Goal: Task Accomplishment & Management: Manage account settings

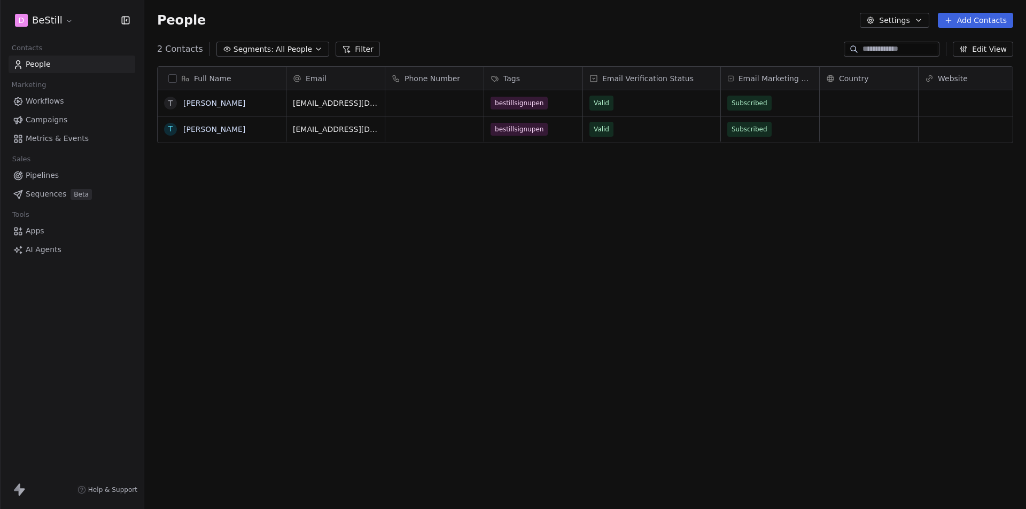
scroll to position [9, 9]
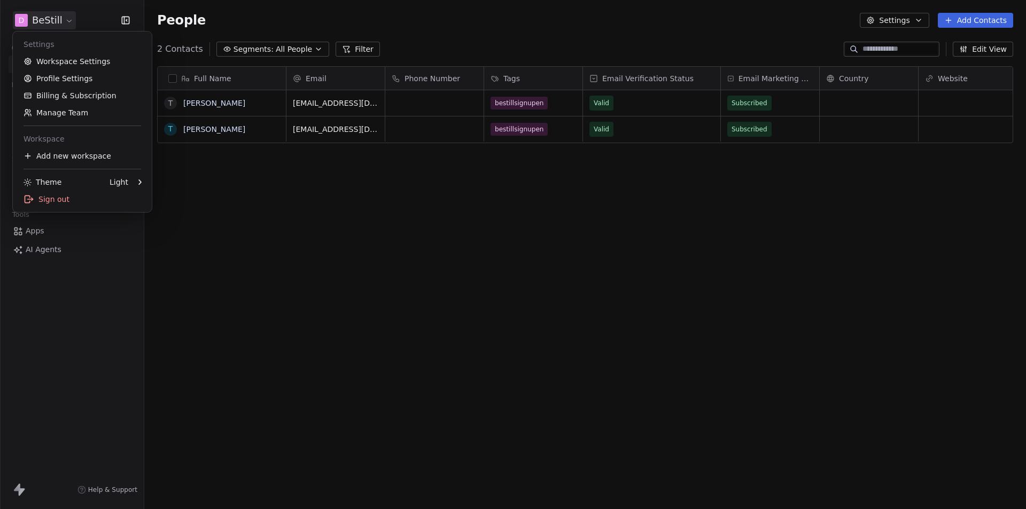
click at [72, 11] on html "D BeStill Contacts People Marketing Workflows Campaigns Metrics & Events Sales …" at bounding box center [513, 254] width 1026 height 509
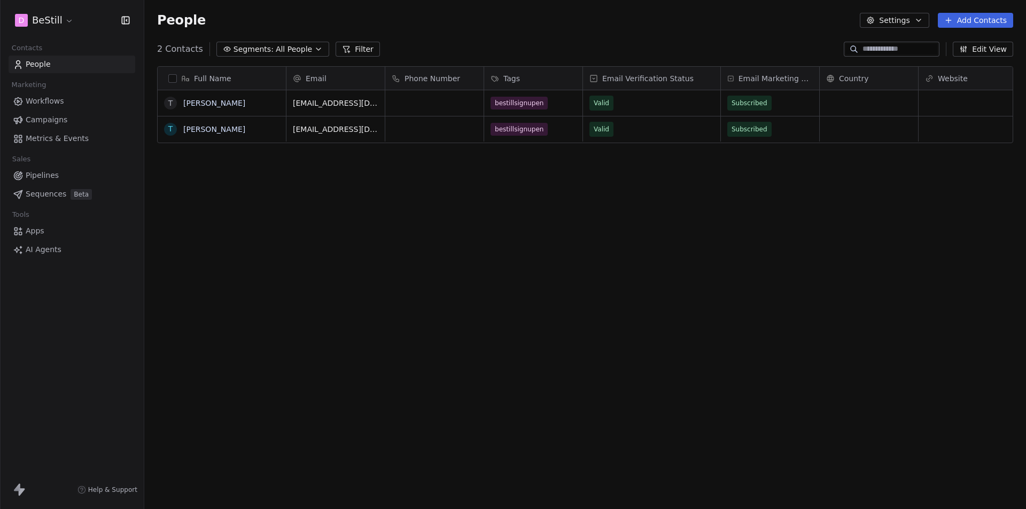
drag, startPoint x: 332, startPoint y: 319, endPoint x: 323, endPoint y: 310, distance: 12.9
click at [330, 317] on html "D BeStill Contacts People Marketing Workflows Campaigns Metrics & Events Sales …" at bounding box center [513, 254] width 1026 height 509
click at [46, 100] on span "Workflows" at bounding box center [45, 101] width 38 height 11
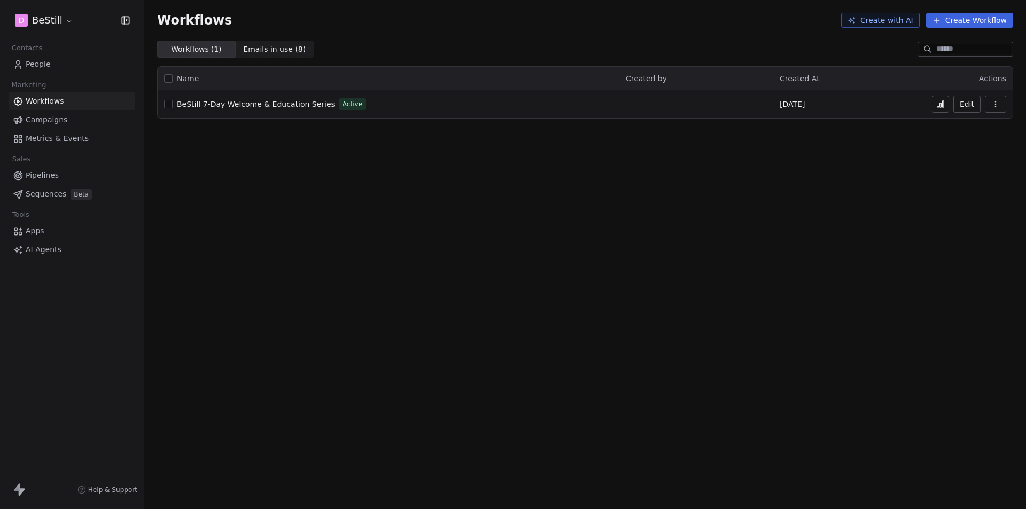
click at [799, 105] on span "[DATE]" at bounding box center [791, 104] width 25 height 11
click at [64, 20] on html "D BeStill Contacts People Marketing Workflows Campaigns Metrics & Events Sales …" at bounding box center [513, 254] width 1026 height 509
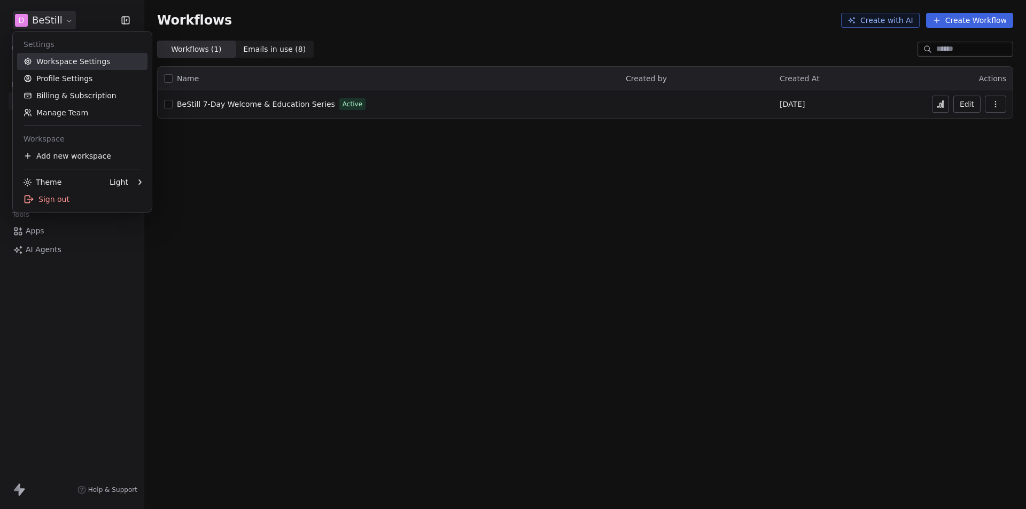
click at [60, 57] on link "Workspace Settings" at bounding box center [82, 61] width 130 height 17
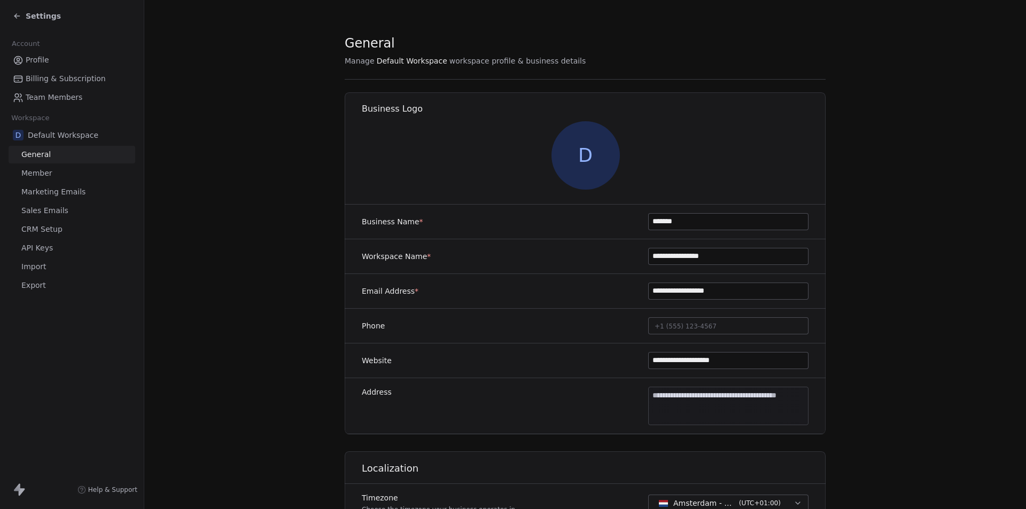
click at [19, 16] on icon at bounding box center [16, 16] width 5 height 0
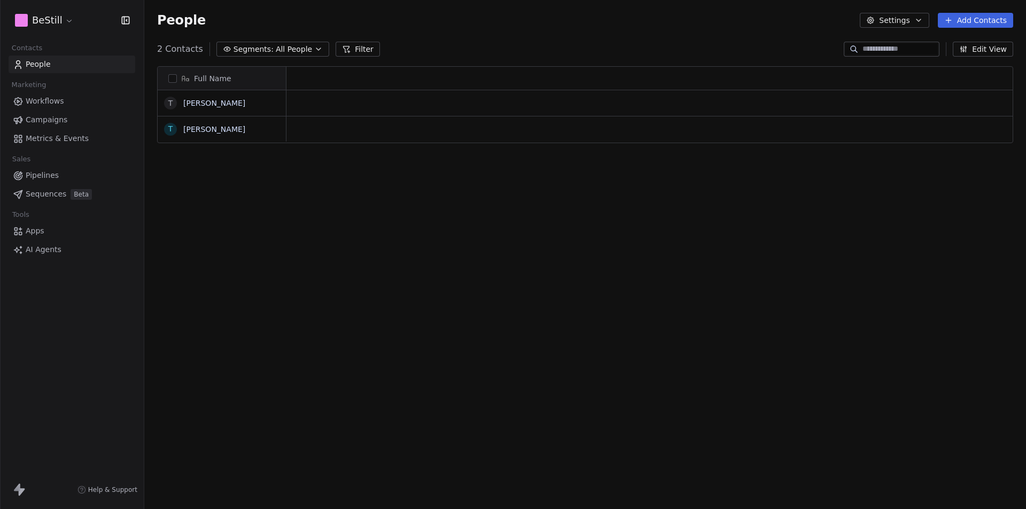
scroll to position [9, 9]
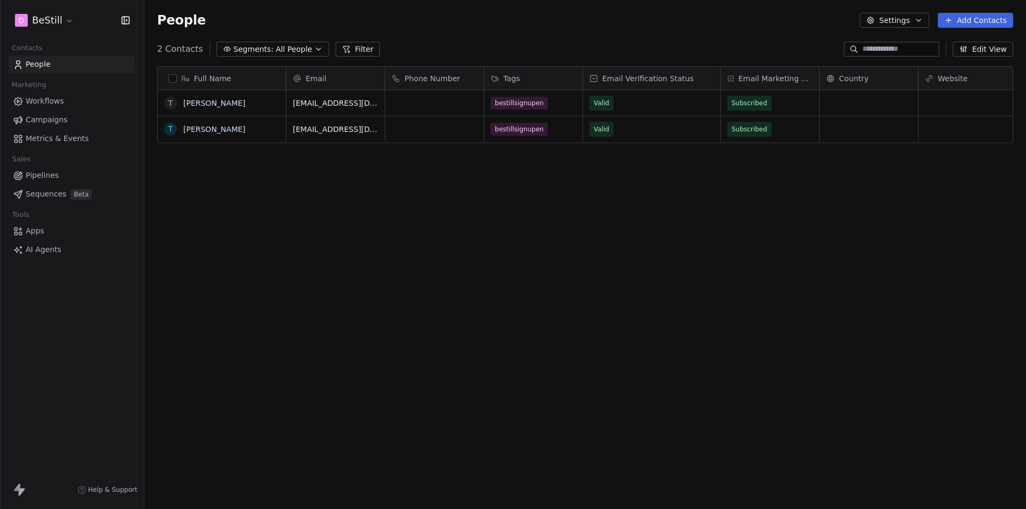
click at [51, 99] on span "Workflows" at bounding box center [45, 101] width 38 height 11
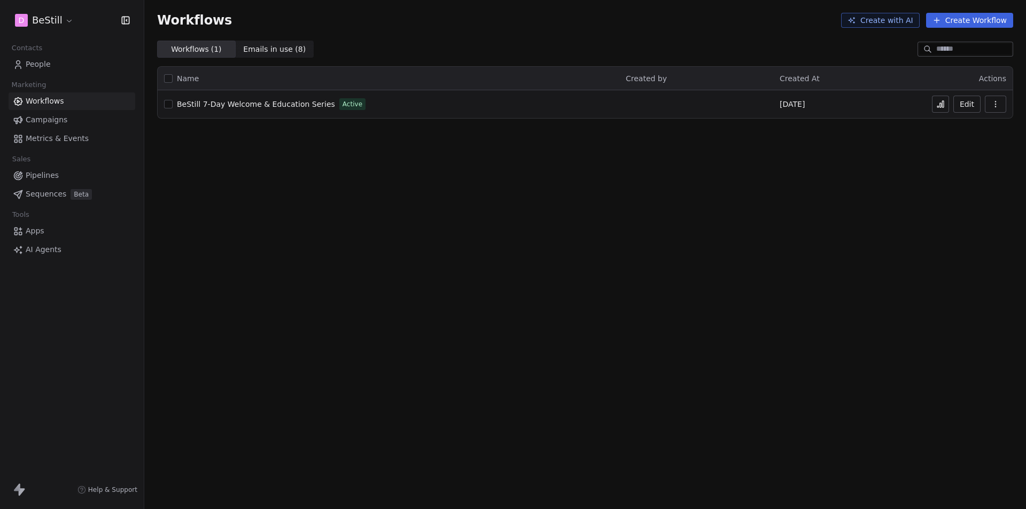
click at [43, 63] on span "People" at bounding box center [38, 64] width 25 height 11
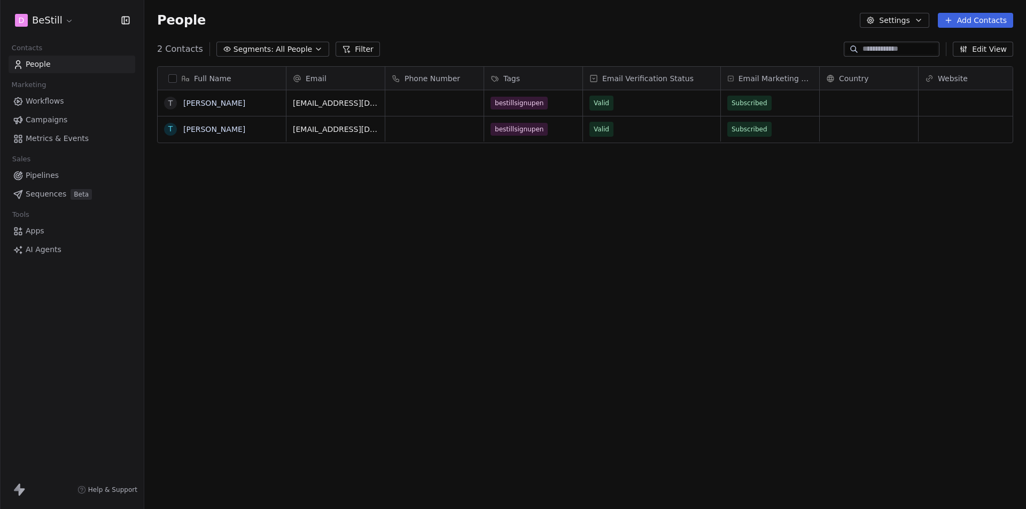
scroll to position [440, 873]
drag, startPoint x: 340, startPoint y: 232, endPoint x: 348, endPoint y: 232, distance: 7.5
click at [344, 233] on div "Full Name T Tom T Tom Email Phone Number Tags Email Verification Status Email M…" at bounding box center [585, 282] width 882 height 448
click at [974, 23] on button "Add Contacts" at bounding box center [975, 20] width 75 height 15
click at [424, 280] on html "D BeStill Contacts People Marketing Workflows Campaigns Metrics & Events Sales …" at bounding box center [513, 254] width 1026 height 509
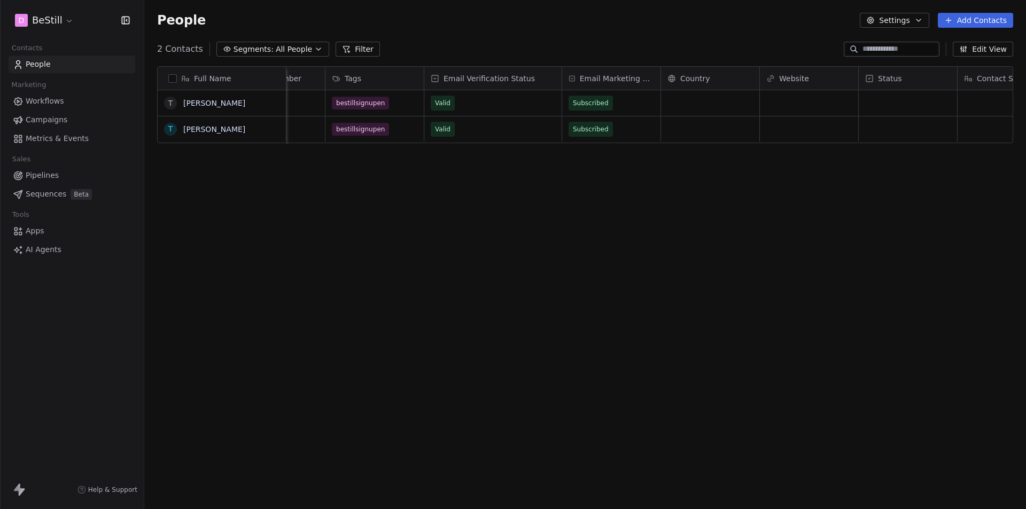
scroll to position [0, 0]
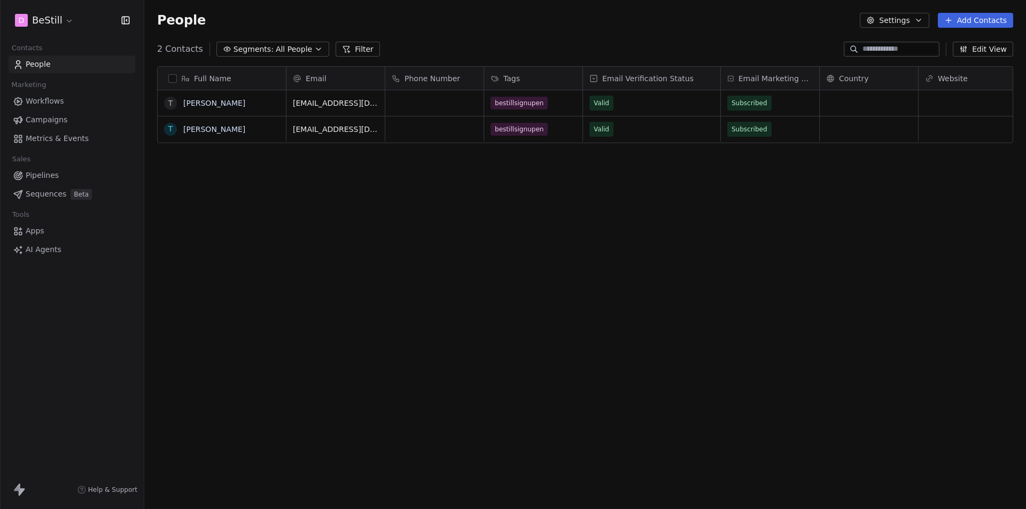
click at [39, 106] on span "Workflows" at bounding box center [45, 101] width 38 height 11
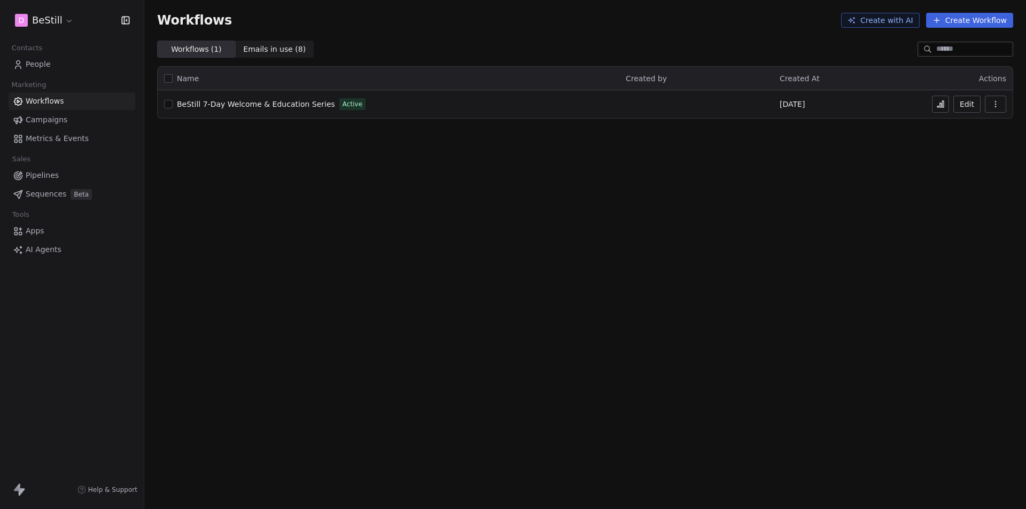
click at [971, 104] on button "Edit" at bounding box center [966, 104] width 27 height 17
click at [38, 63] on span "People" at bounding box center [38, 64] width 25 height 11
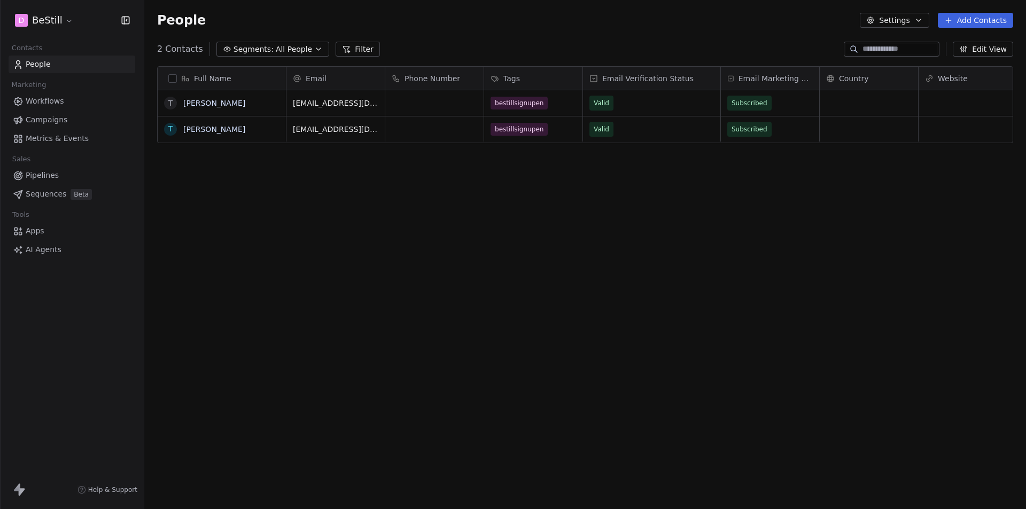
scroll to position [440, 873]
click at [971, 21] on button "Add Contacts" at bounding box center [975, 20] width 75 height 15
click at [980, 45] on span "Create new contact" at bounding box center [980, 43] width 73 height 11
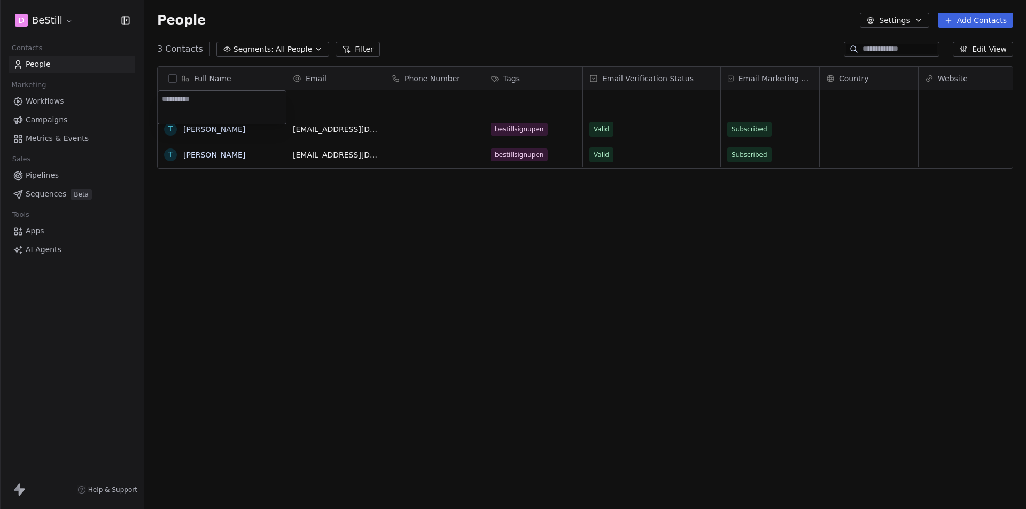
click at [222, 101] on textarea at bounding box center [222, 107] width 128 height 33
type textarea "*"
type textarea "*****"
click at [312, 263] on html "D BeStill Contacts People Marketing Workflows Campaigns Metrics & Events Sales …" at bounding box center [513, 254] width 1026 height 509
click at [317, 99] on div "grid" at bounding box center [335, 103] width 98 height 26
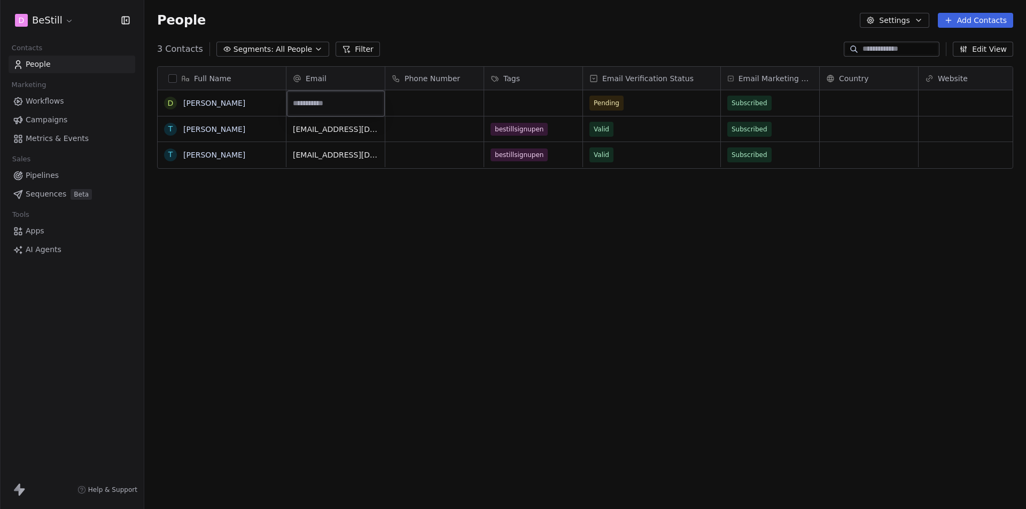
type input "**********"
click at [393, 277] on html "**********" at bounding box center [513, 254] width 1026 height 509
click at [393, 277] on div "Full Name D Dhruv T Tom T Tom Email Phone Number Tags Email Verification Status…" at bounding box center [585, 282] width 882 height 448
click at [512, 108] on div "grid" at bounding box center [533, 103] width 98 height 26
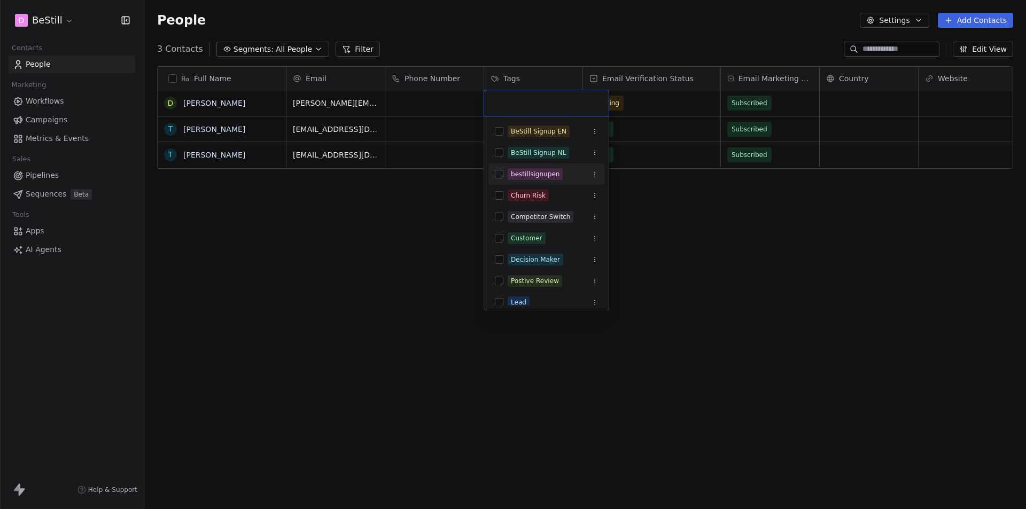
click at [497, 176] on button "Suggestions" at bounding box center [499, 174] width 9 height 9
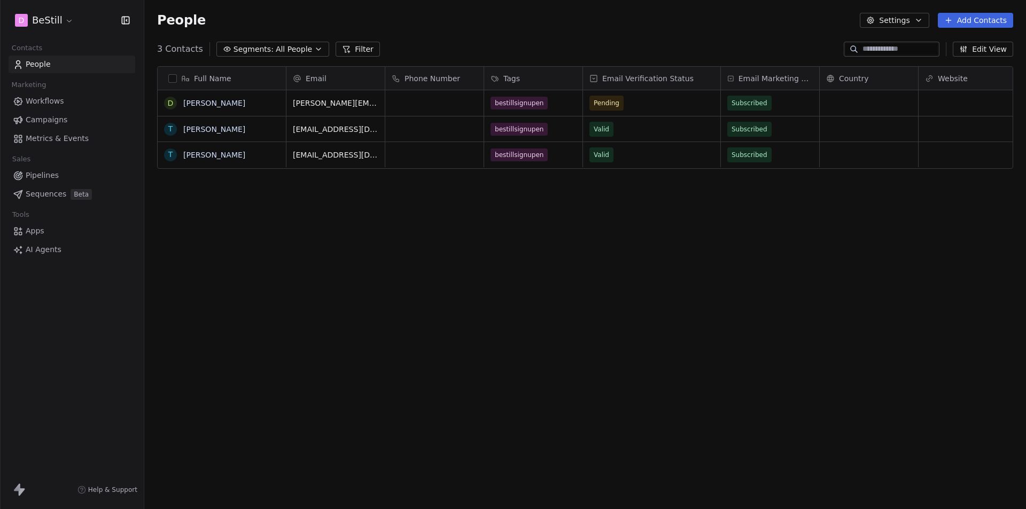
click at [418, 247] on html "D BeStill Contacts People Marketing Workflows Campaigns Metrics & Events Sales …" at bounding box center [513, 254] width 1026 height 509
click at [418, 247] on div "Full Name D Dhruv T Tom T Tom Email Phone Number Tags Email Verification Status…" at bounding box center [585, 282] width 882 height 448
click at [30, 101] on span "Workflows" at bounding box center [45, 101] width 38 height 11
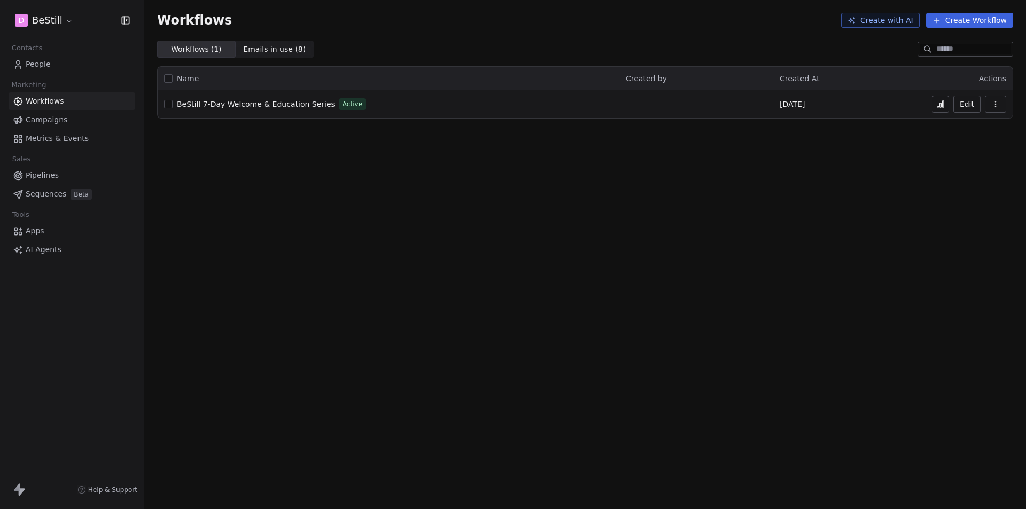
click at [252, 104] on span "BeStill 7-Day Welcome & Education Series" at bounding box center [256, 104] width 158 height 9
click at [943, 102] on icon at bounding box center [943, 104] width 2 height 6
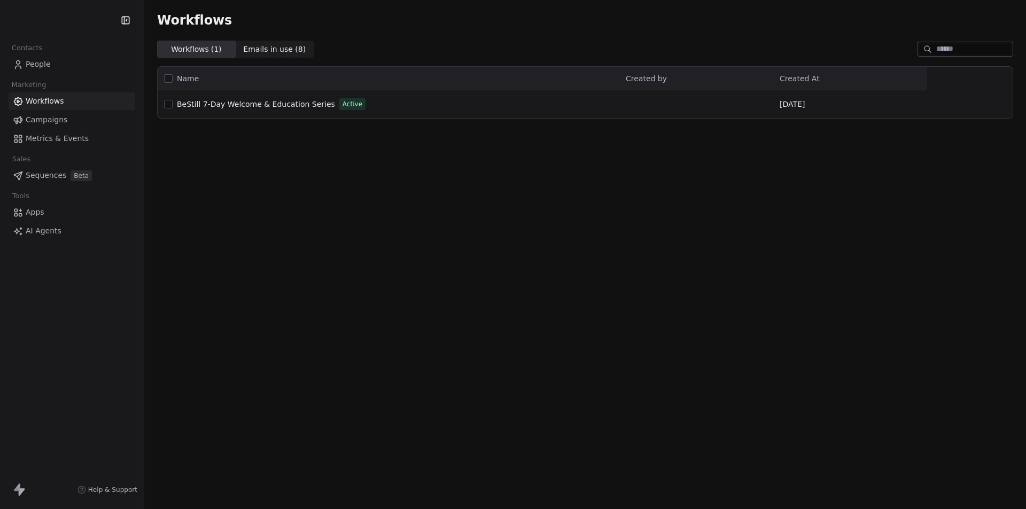
click at [53, 66] on link "People" at bounding box center [72, 65] width 127 height 18
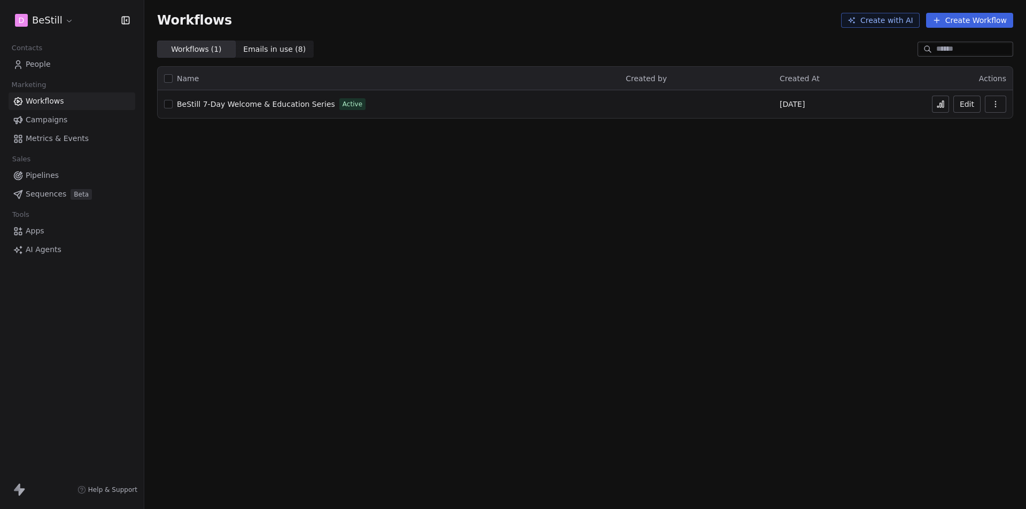
click at [44, 64] on span "People" at bounding box center [38, 64] width 25 height 11
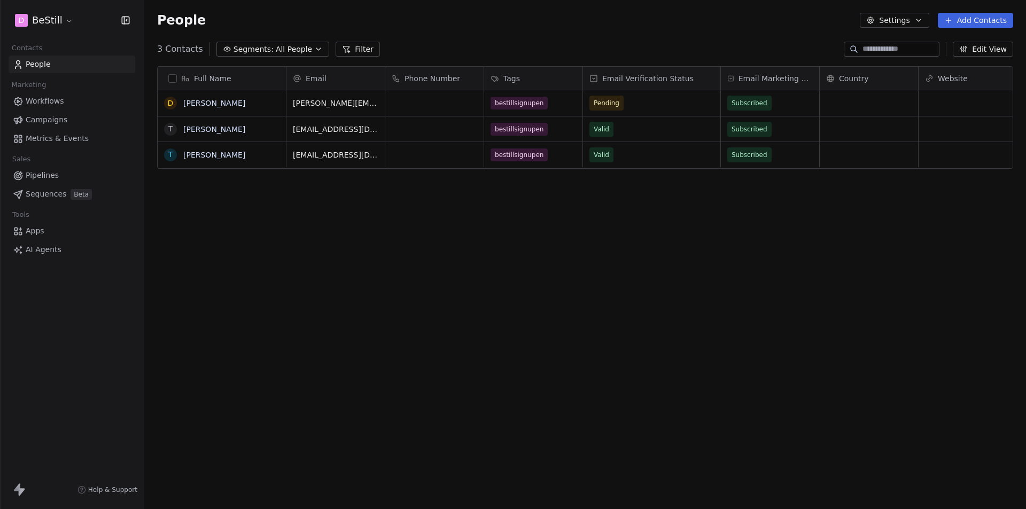
scroll to position [9, 9]
click at [47, 104] on span "Workflows" at bounding box center [45, 101] width 38 height 11
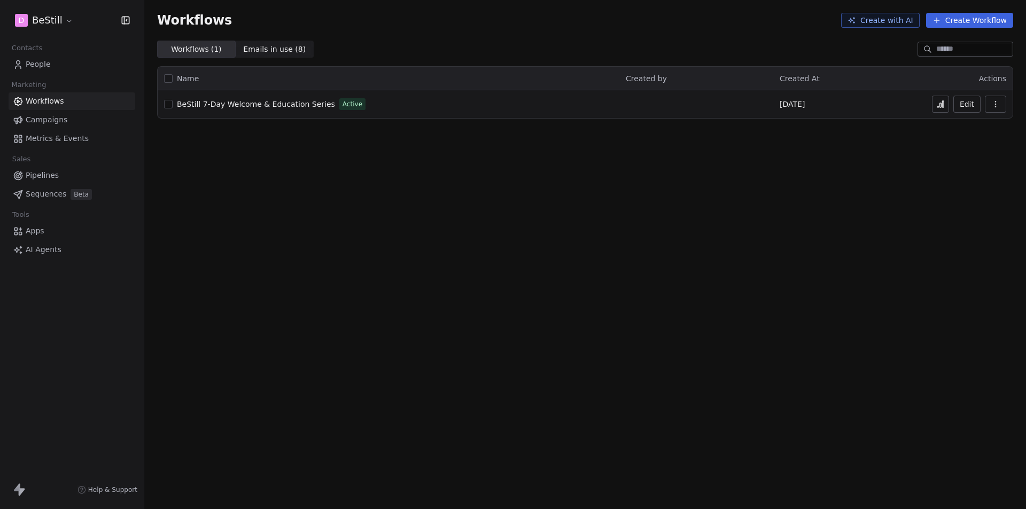
click at [203, 104] on span "BeStill 7-Day Welcome & Education Series" at bounding box center [256, 104] width 158 height 9
click at [937, 106] on icon at bounding box center [940, 104] width 9 height 9
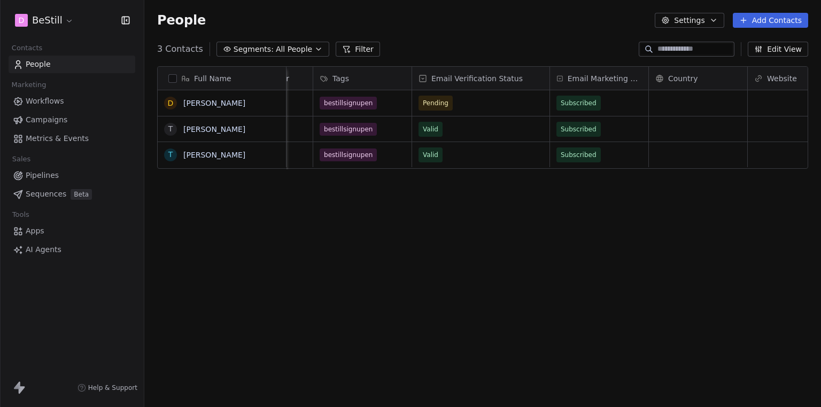
scroll to position [0, 214]
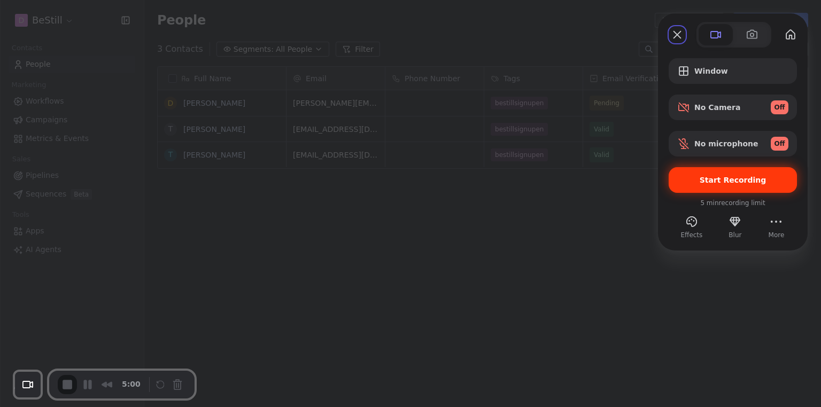
click at [729, 181] on span "Start Recording" at bounding box center [732, 180] width 67 height 9
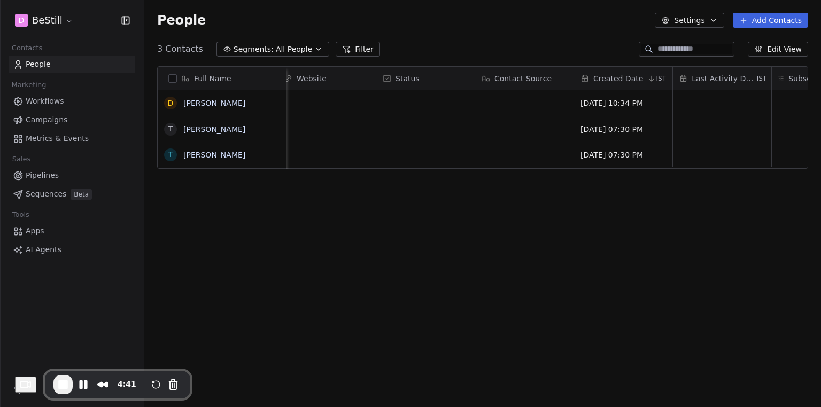
scroll to position [0, 736]
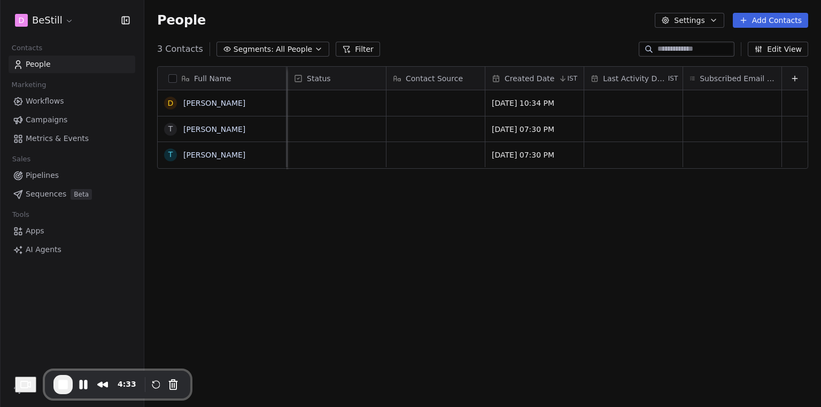
click at [503, 308] on div "Full Name D [PERSON_NAME] T [PERSON_NAME] T [PERSON_NAME] Email Marketing Conse…" at bounding box center [482, 237] width 676 height 358
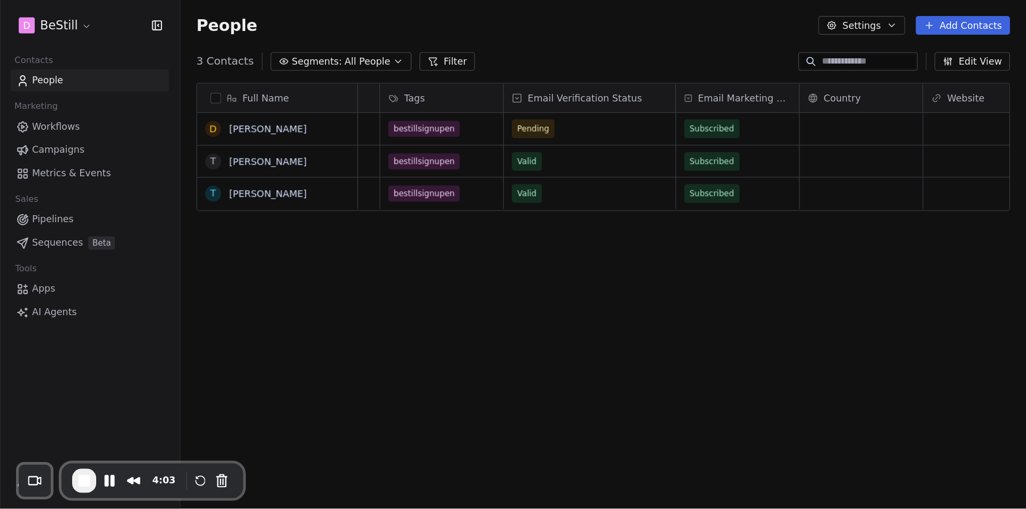
scroll to position [0, 0]
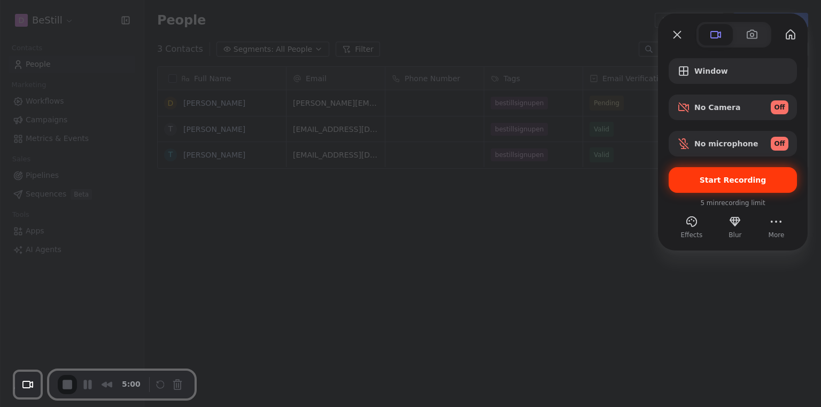
click at [752, 175] on div "Start Recording" at bounding box center [732, 180] width 128 height 26
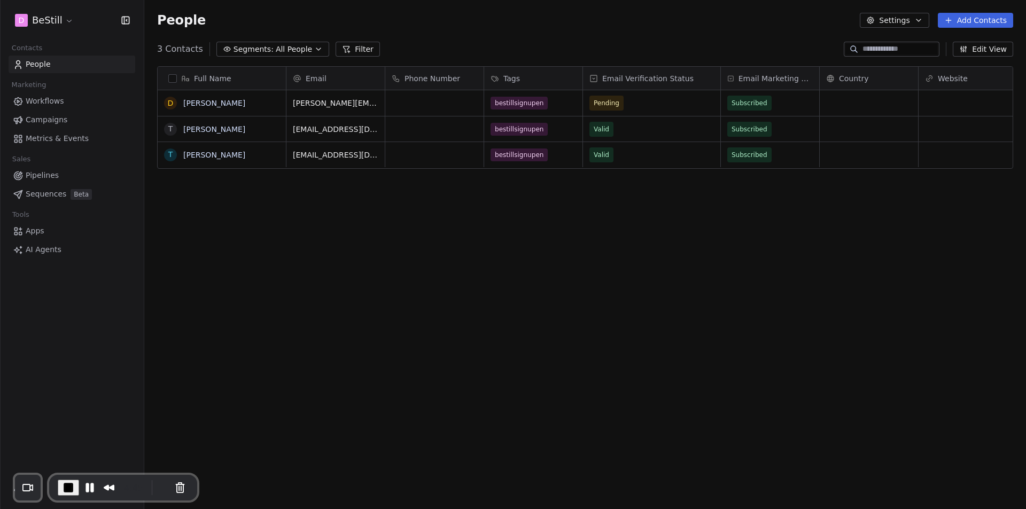
scroll to position [440, 873]
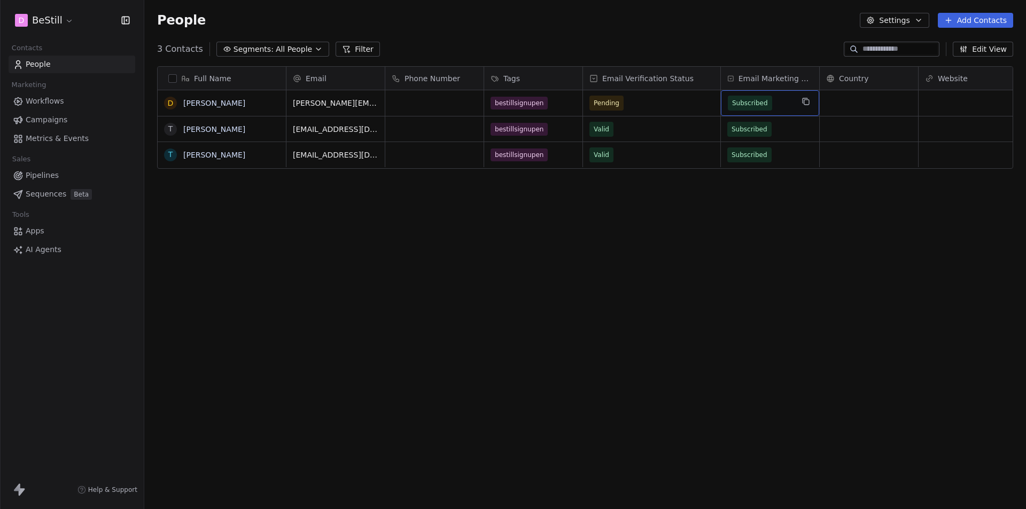
click at [758, 103] on span "Subscribed" at bounding box center [750, 103] width 36 height 11
click at [750, 247] on html "D BeStill Contacts People Marketing Workflows Campaigns Metrics & Events Sales …" at bounding box center [513, 254] width 1026 height 509
click at [67, 22] on html "D BeStill Contacts People Marketing Workflows Campaigns Metrics & Events Sales …" at bounding box center [513, 254] width 1026 height 509
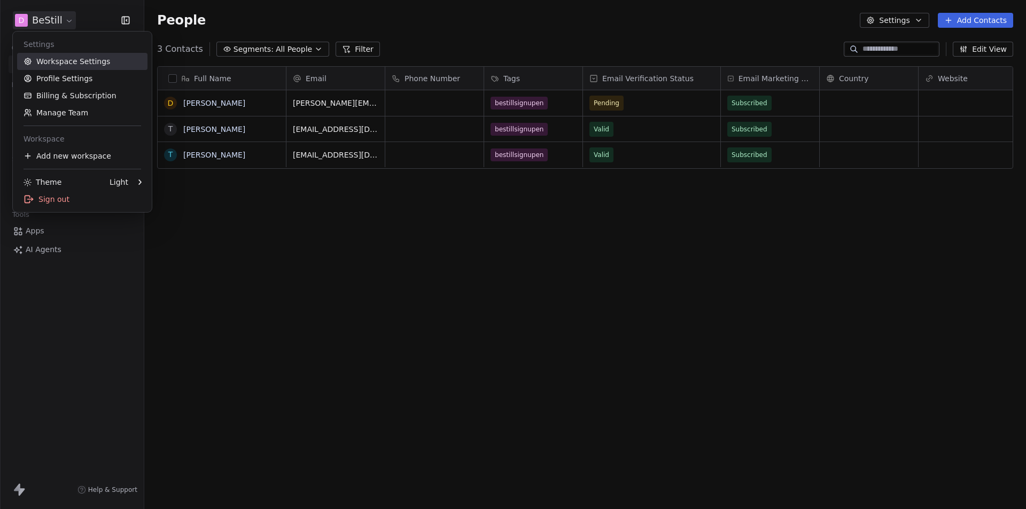
click at [64, 60] on link "Workspace Settings" at bounding box center [82, 61] width 130 height 17
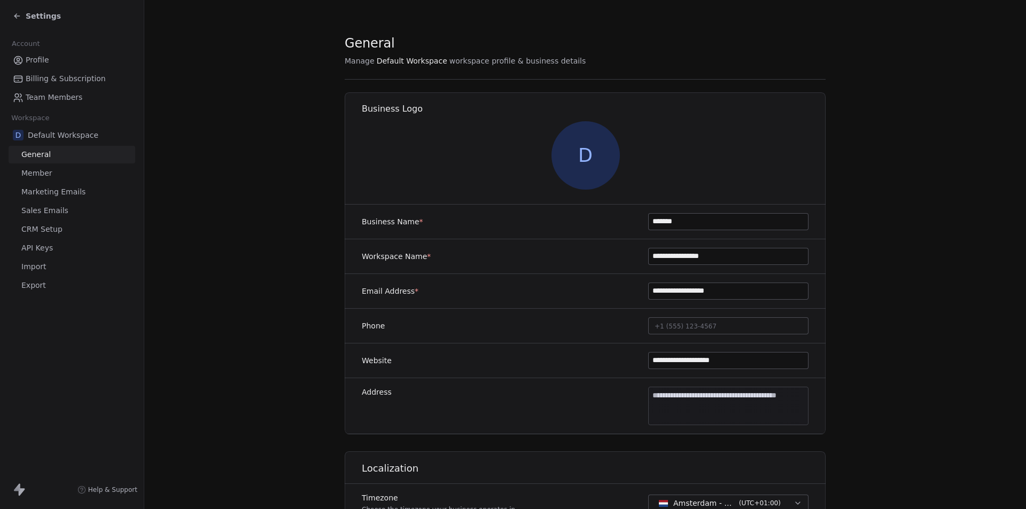
click at [48, 82] on span "Billing & Subscription" at bounding box center [66, 78] width 80 height 11
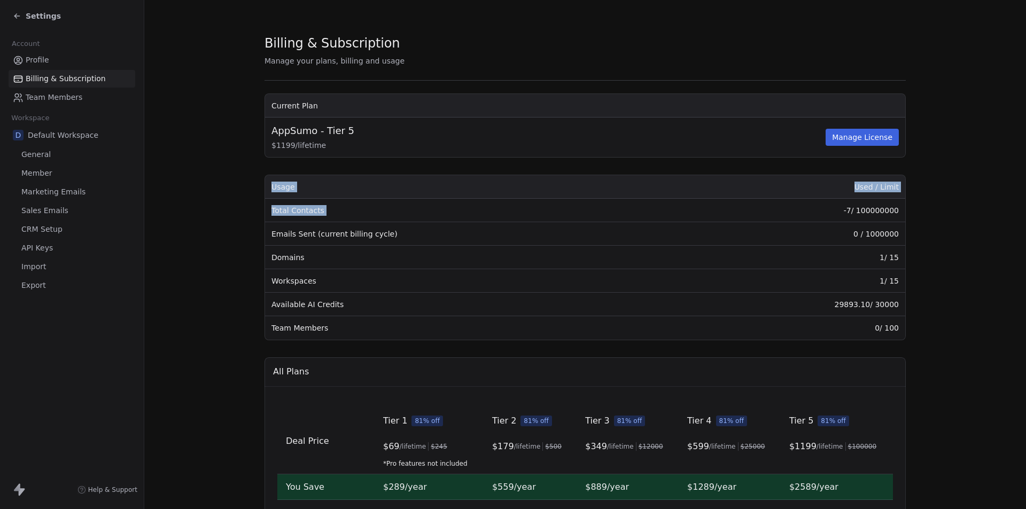
drag, startPoint x: 842, startPoint y: 210, endPoint x: 931, endPoint y: 212, distance: 89.2
click at [935, 211] on section "Billing & Subscription Manage your plans, billing and usage Current Plan AppSum…" at bounding box center [585, 380] width 882 height 761
click at [867, 213] on td "-7 / 100000000" at bounding box center [790, 211] width 229 height 24
click at [29, 10] on div "Settings" at bounding box center [74, 16] width 122 height 15
click at [20, 17] on icon at bounding box center [17, 16] width 9 height 9
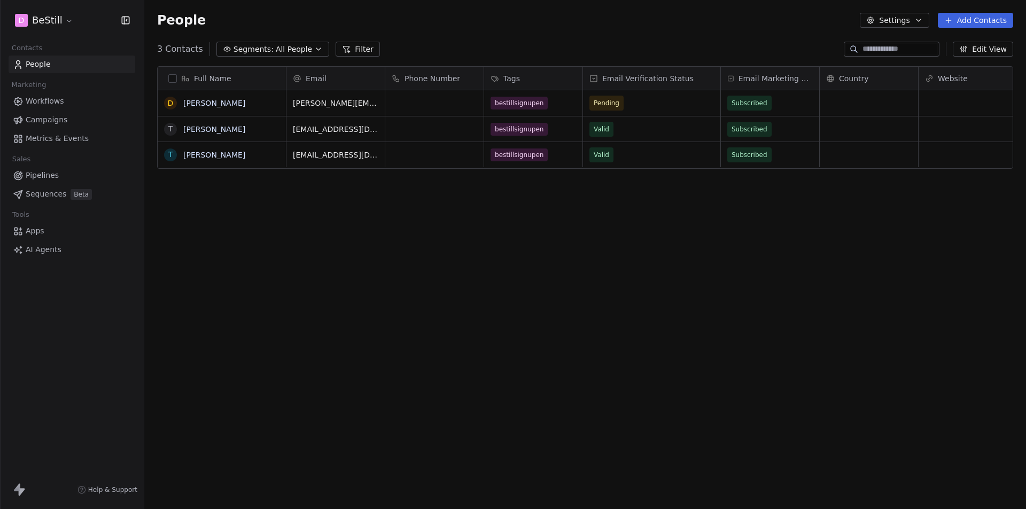
scroll to position [440, 873]
click at [612, 107] on span "Pending" at bounding box center [607, 103] width 26 height 11
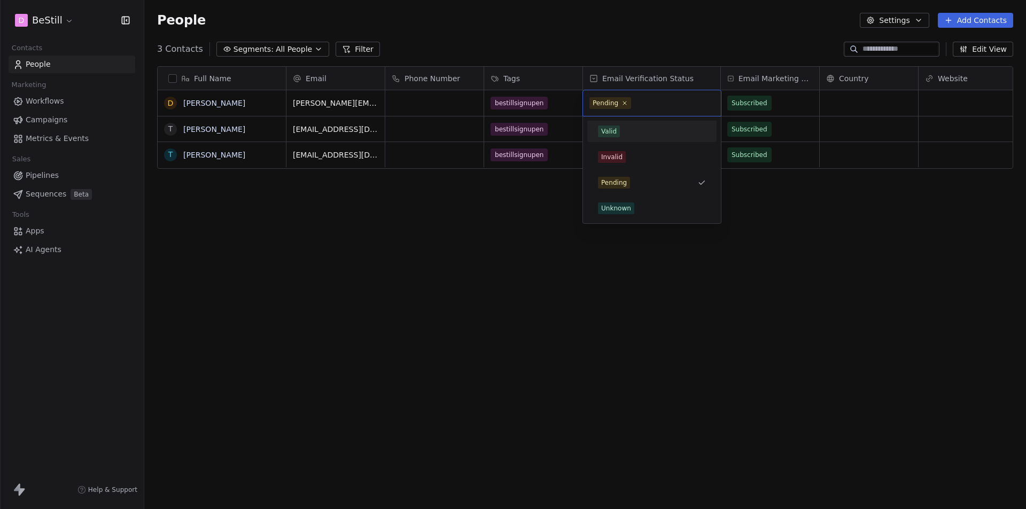
click at [605, 131] on div "Valid" at bounding box center [608, 132] width 15 height 10
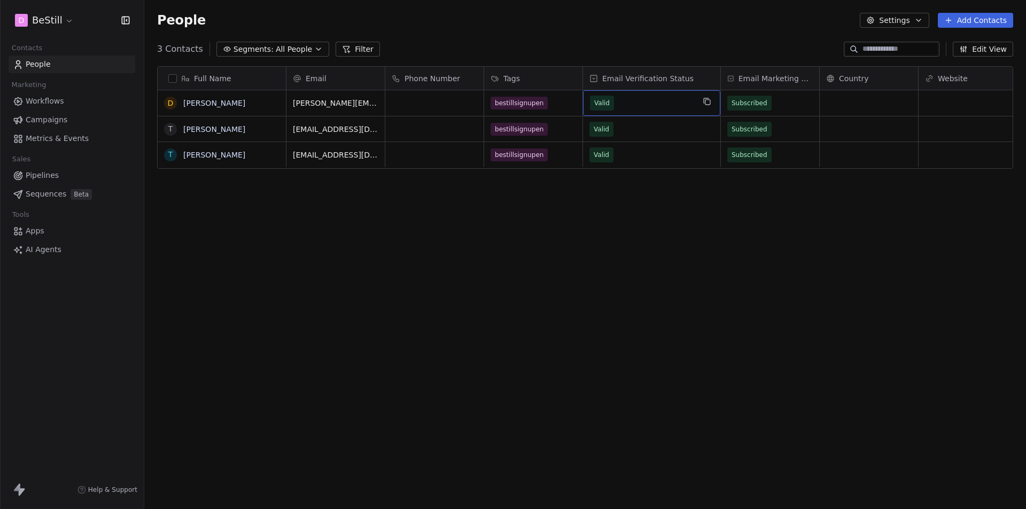
click at [524, 251] on div "Full Name D Dhruv T Tom T Tom Email Phone Number Tags Email Verification Status…" at bounding box center [585, 282] width 882 height 448
click at [36, 103] on span "Workflows" at bounding box center [45, 101] width 38 height 11
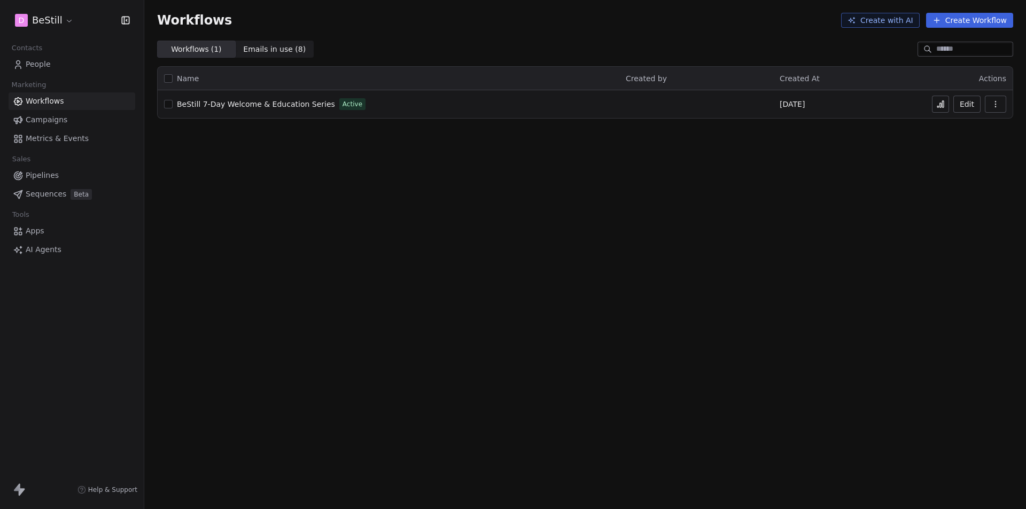
click at [941, 108] on icon at bounding box center [940, 104] width 9 height 9
click at [28, 58] on link "People" at bounding box center [72, 65] width 127 height 18
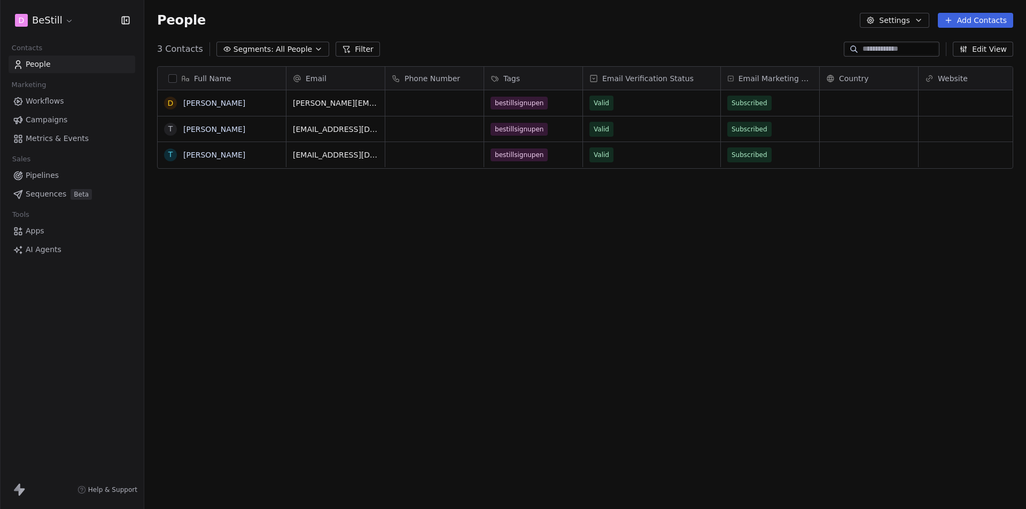
scroll to position [440, 873]
click at [605, 105] on span "Valid" at bounding box center [601, 103] width 15 height 11
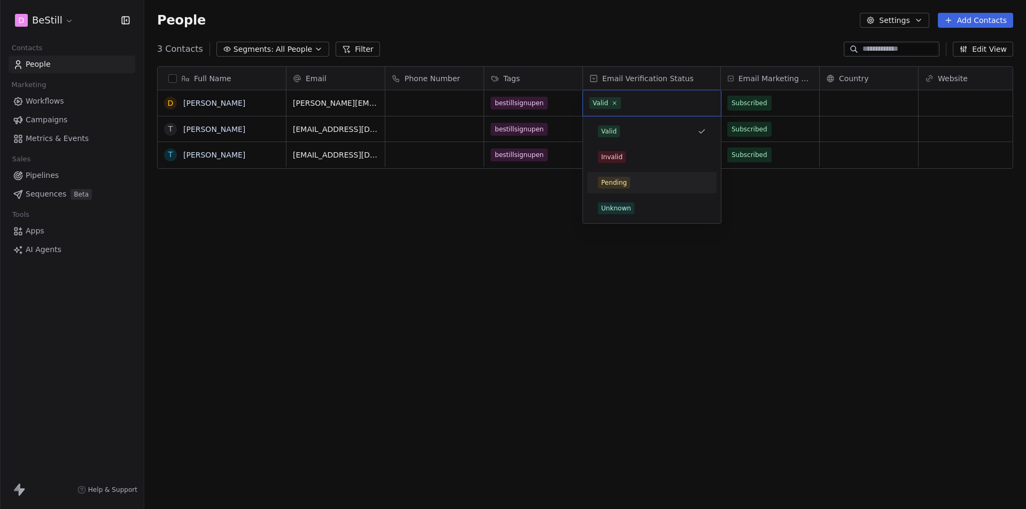
click at [621, 184] on div "Pending" at bounding box center [614, 183] width 26 height 10
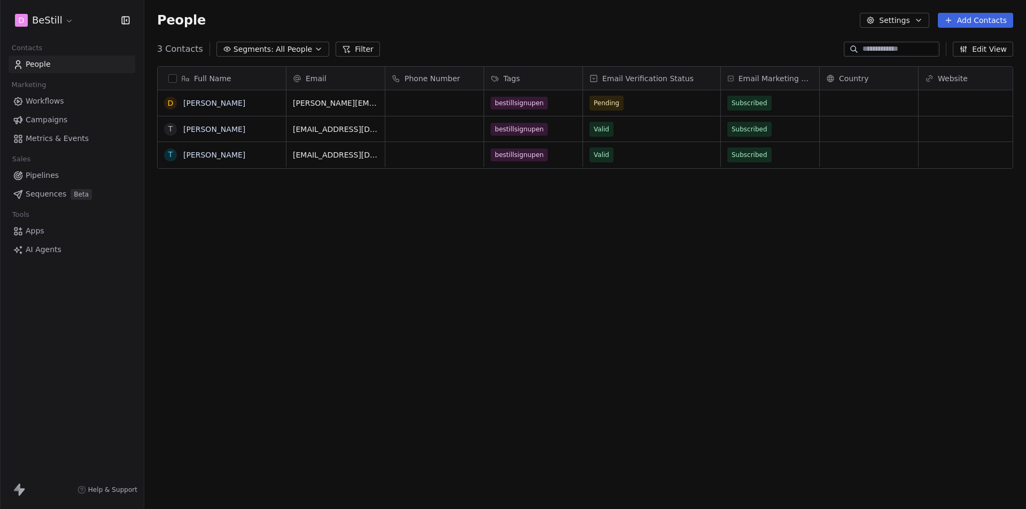
click at [612, 267] on div "Full Name D Dhruv T Tom T Tom Email Phone Number Tags Email Verification Status…" at bounding box center [585, 282] width 882 height 448
click at [624, 105] on span "Pending" at bounding box center [642, 103] width 104 height 15
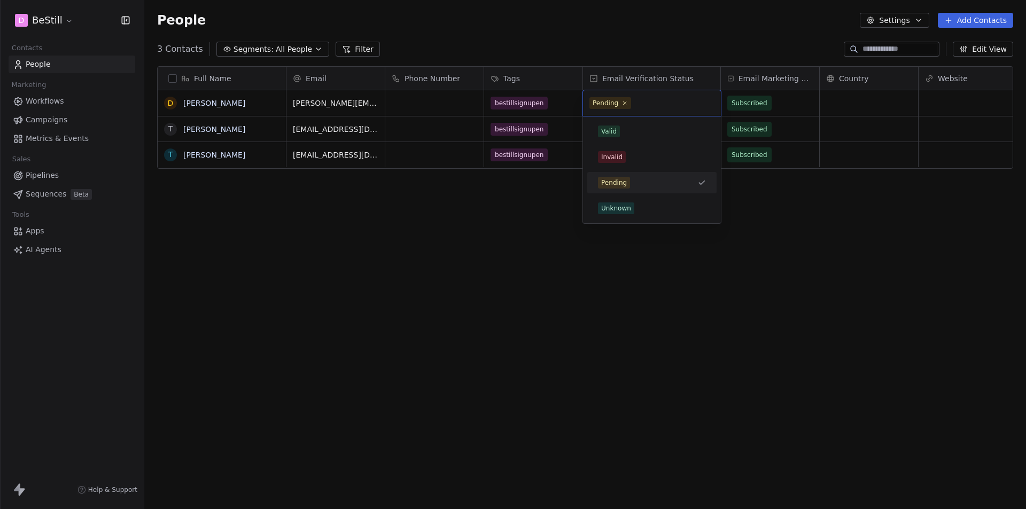
click at [576, 326] on html "D BeStill Contacts People Marketing Workflows Campaigns Metrics & Events Sales …" at bounding box center [513, 254] width 1026 height 509
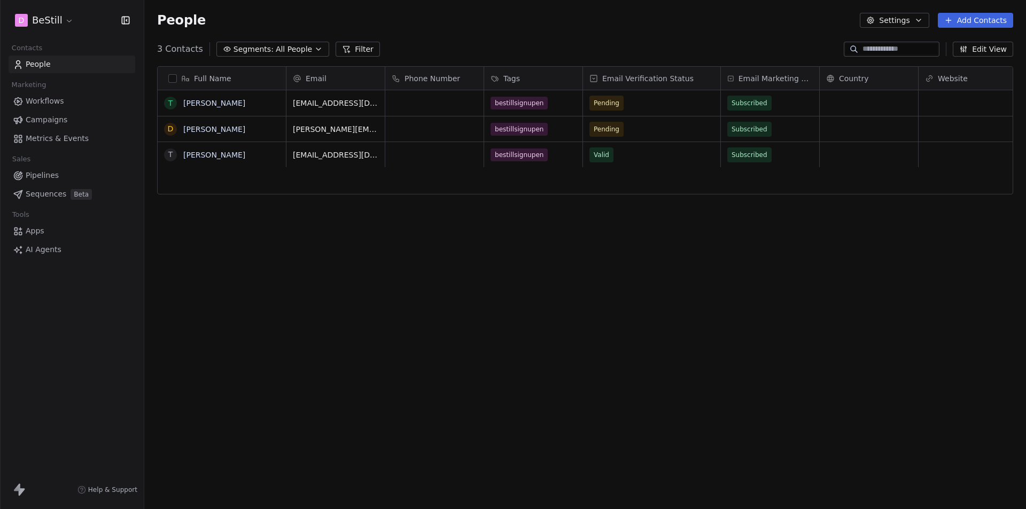
scroll to position [440, 873]
drag, startPoint x: 680, startPoint y: 180, endPoint x: 689, endPoint y: 182, distance: 9.3
click at [690, 180] on div "[EMAIL_ADDRESS][DOMAIN_NAME] bestillsignupen Pending Subscribed [DATE] 10:58 PM…" at bounding box center [911, 289] width 1251 height 399
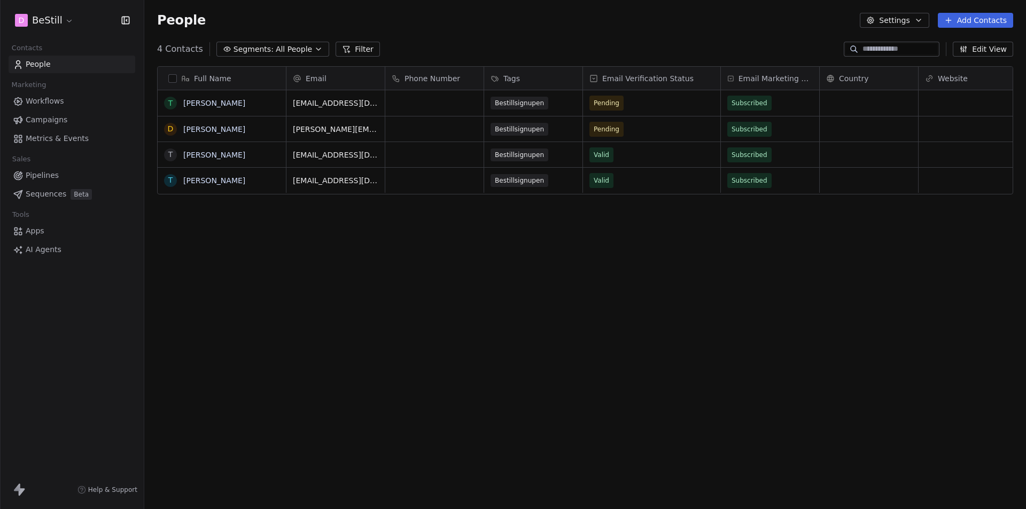
scroll to position [440, 873]
click at [40, 18] on html "D BeStill Contacts People Marketing Workflows Campaigns Metrics & Events Sales …" at bounding box center [513, 254] width 1026 height 509
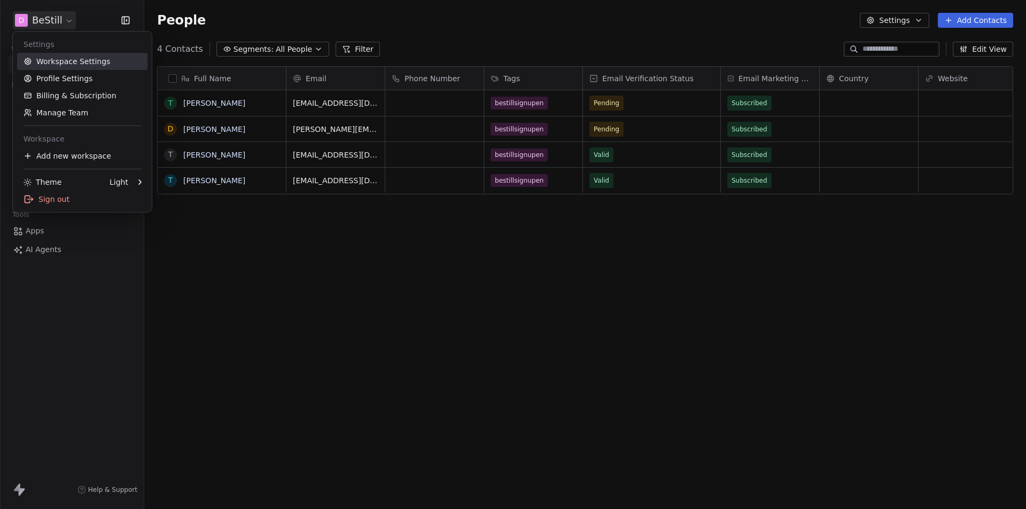
click at [54, 66] on link "Workspace Settings" at bounding box center [82, 61] width 130 height 17
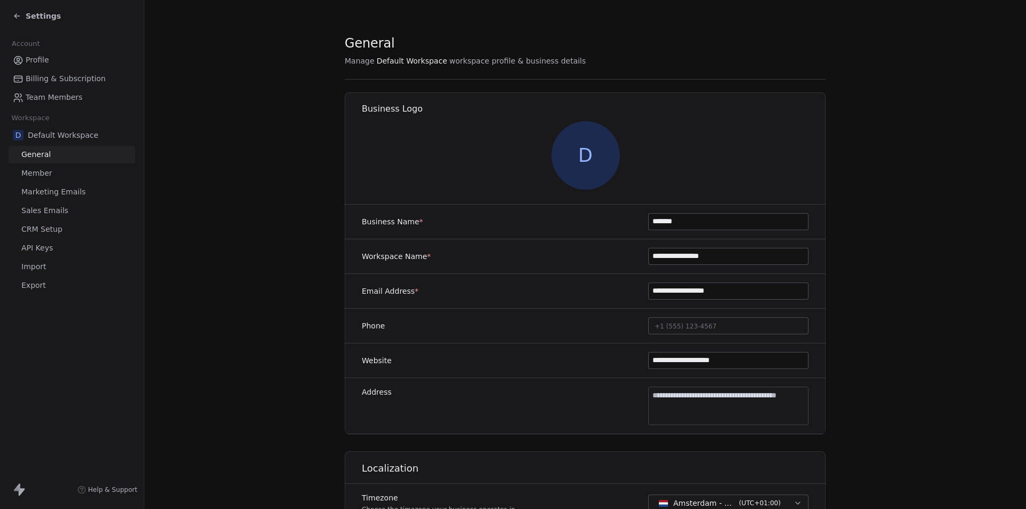
click at [43, 245] on span "API Keys" at bounding box center [37, 248] width 32 height 11
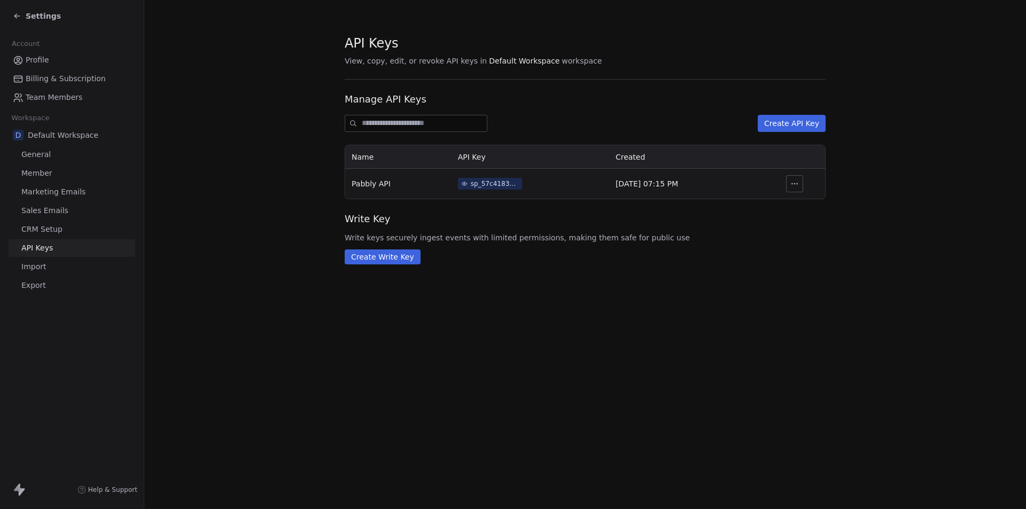
click at [486, 184] on div "sp_57c4183dbd85489aa2127ed23afa519c" at bounding box center [495, 184] width 48 height 10
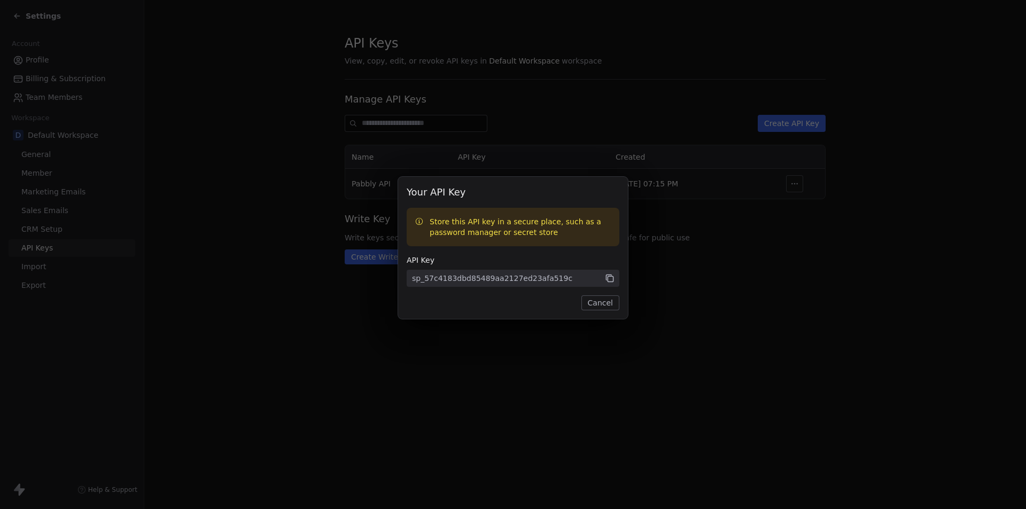
click at [609, 280] on icon at bounding box center [610, 279] width 10 height 10
click at [611, 279] on icon at bounding box center [610, 279] width 10 height 10
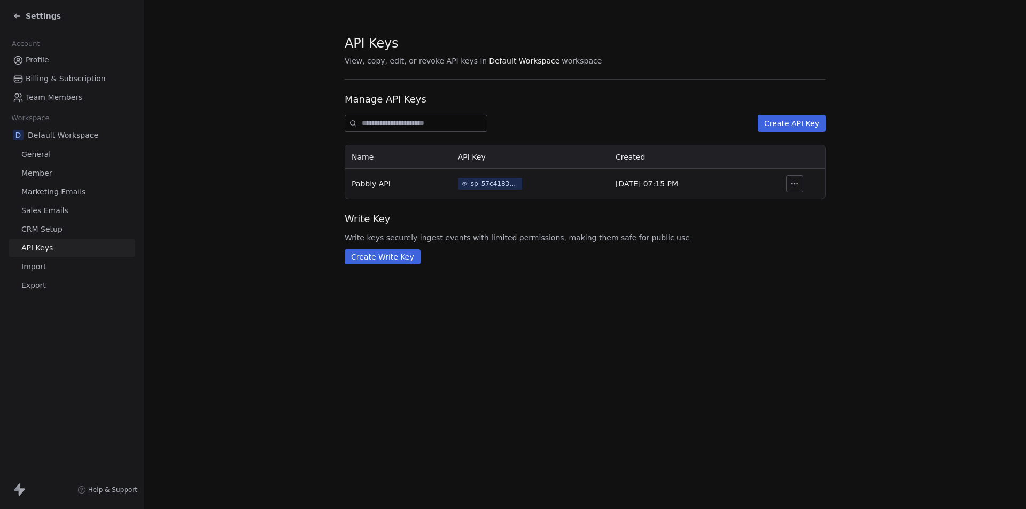
click at [26, 18] on span "Settings" at bounding box center [43, 16] width 35 height 11
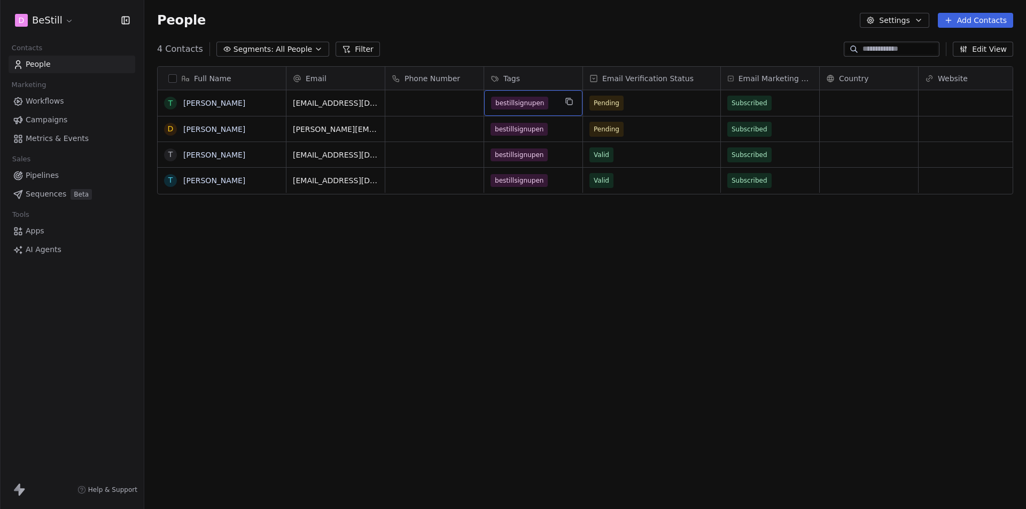
click at [558, 99] on div "bestillsignupen" at bounding box center [533, 103] width 98 height 26
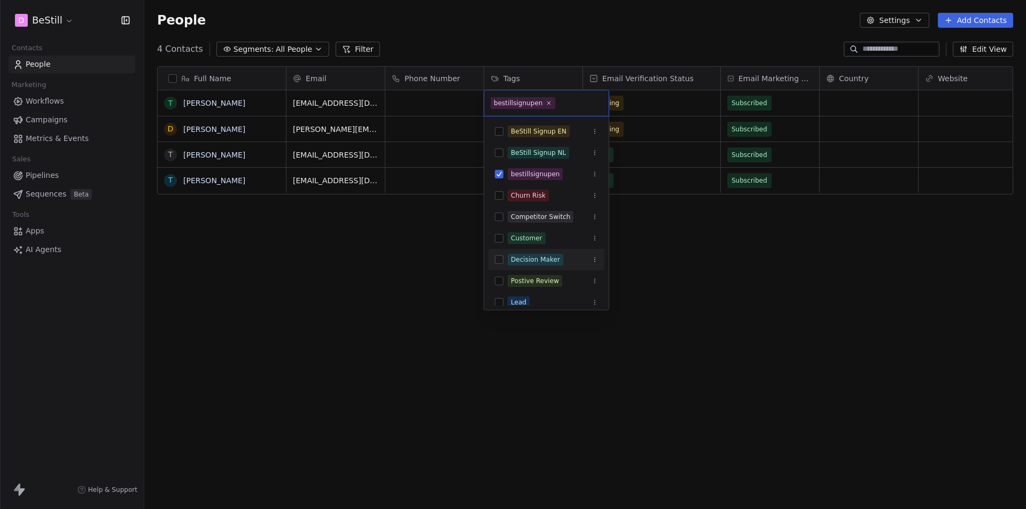
click at [683, 315] on html "D BeStill Contacts People Marketing Workflows Campaigns Metrics & Events Sales …" at bounding box center [513, 254] width 1026 height 509
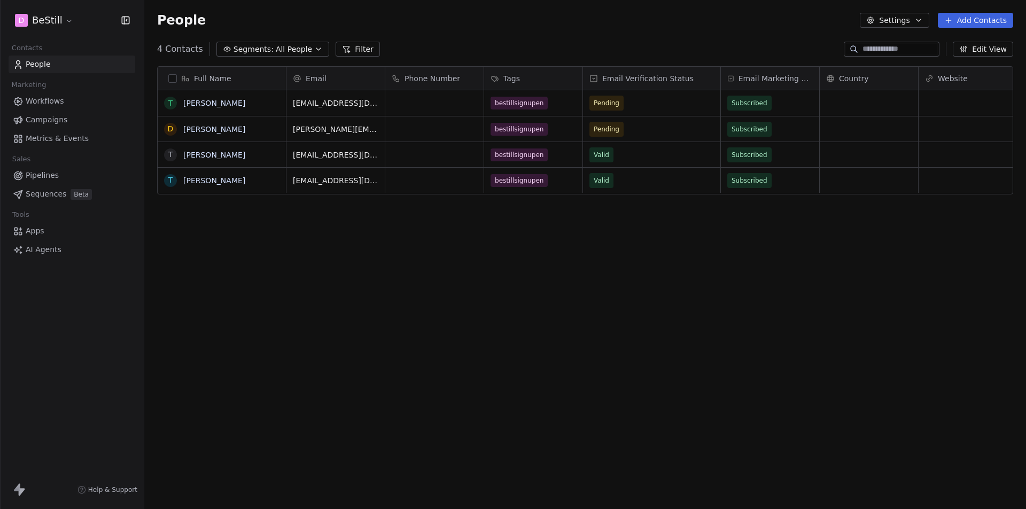
scroll to position [440, 873]
click at [37, 98] on span "Workflows" at bounding box center [45, 101] width 38 height 11
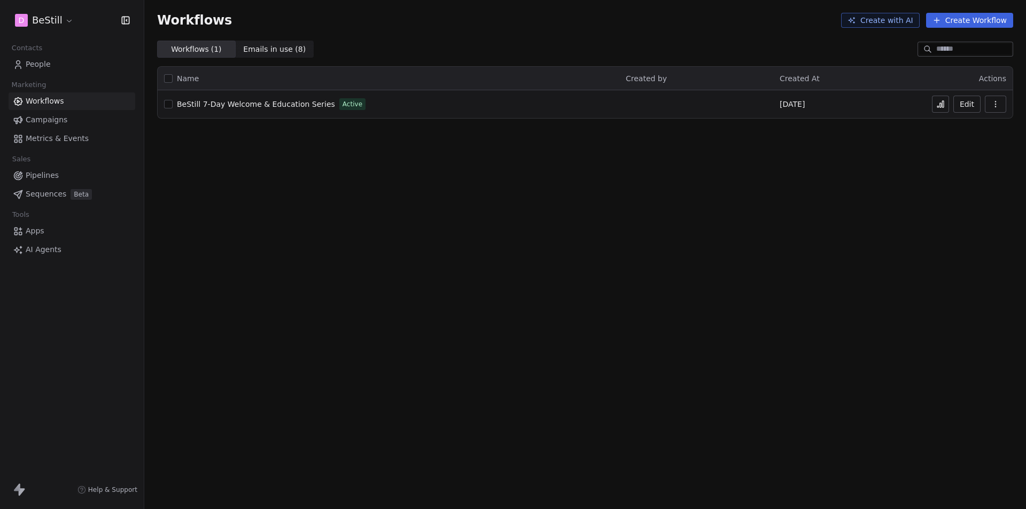
click at [252, 105] on span "BeStill 7-Day Welcome & Education Series" at bounding box center [256, 104] width 158 height 9
click at [46, 64] on span "People" at bounding box center [38, 64] width 25 height 11
click at [945, 110] on button at bounding box center [940, 104] width 17 height 17
